Goal: Navigation & Orientation: Find specific page/section

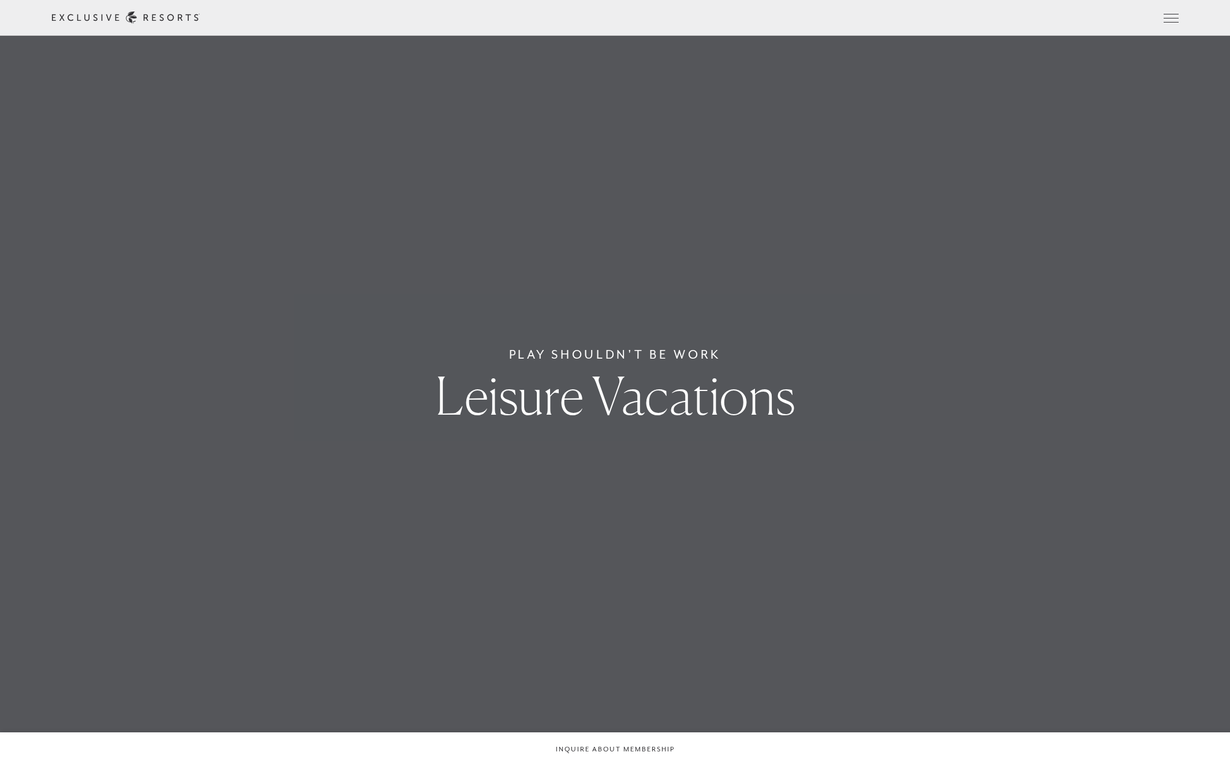
click at [200, 17] on icon at bounding box center [126, 18] width 148 height 12
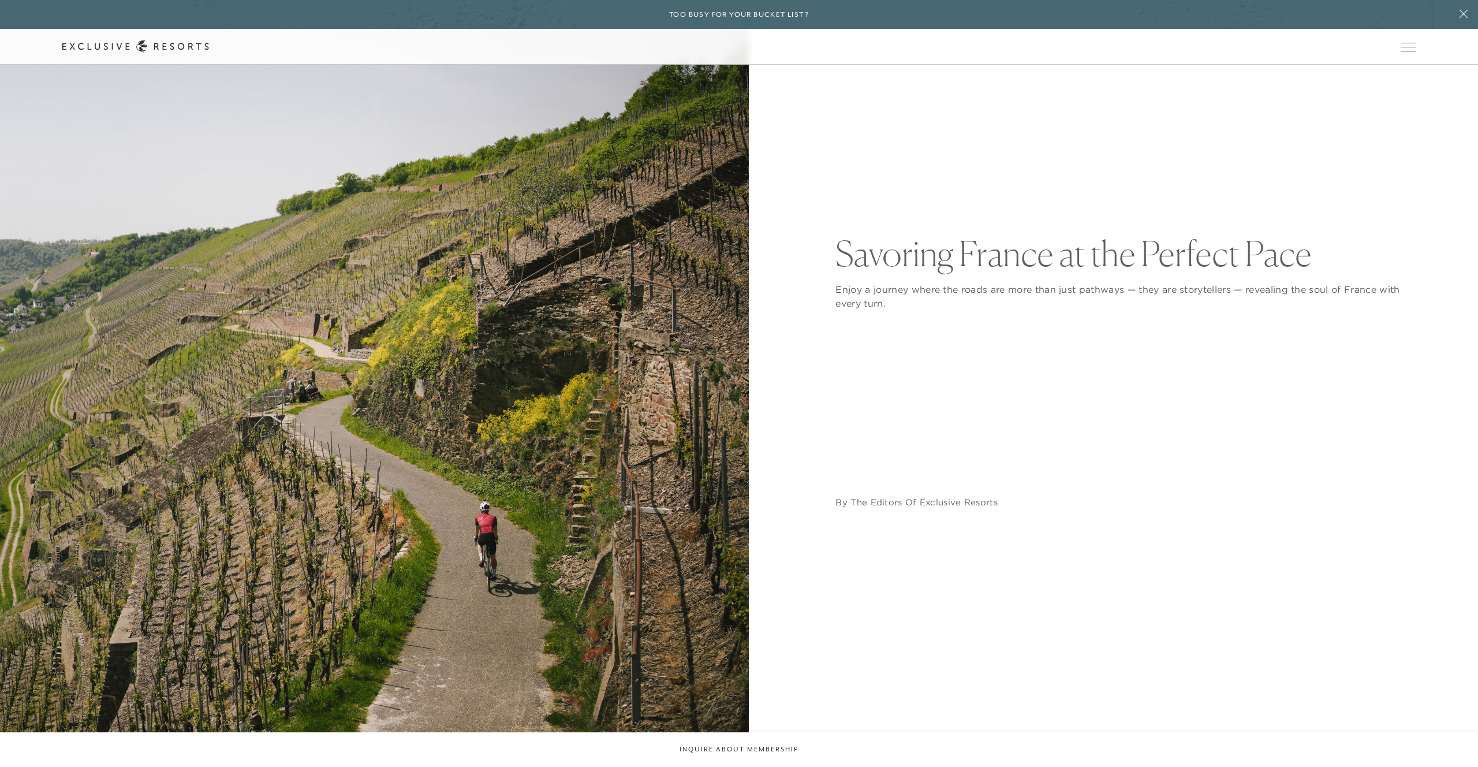
scroll to position [332, 0]
